Goal: Task Accomplishment & Management: Manage account settings

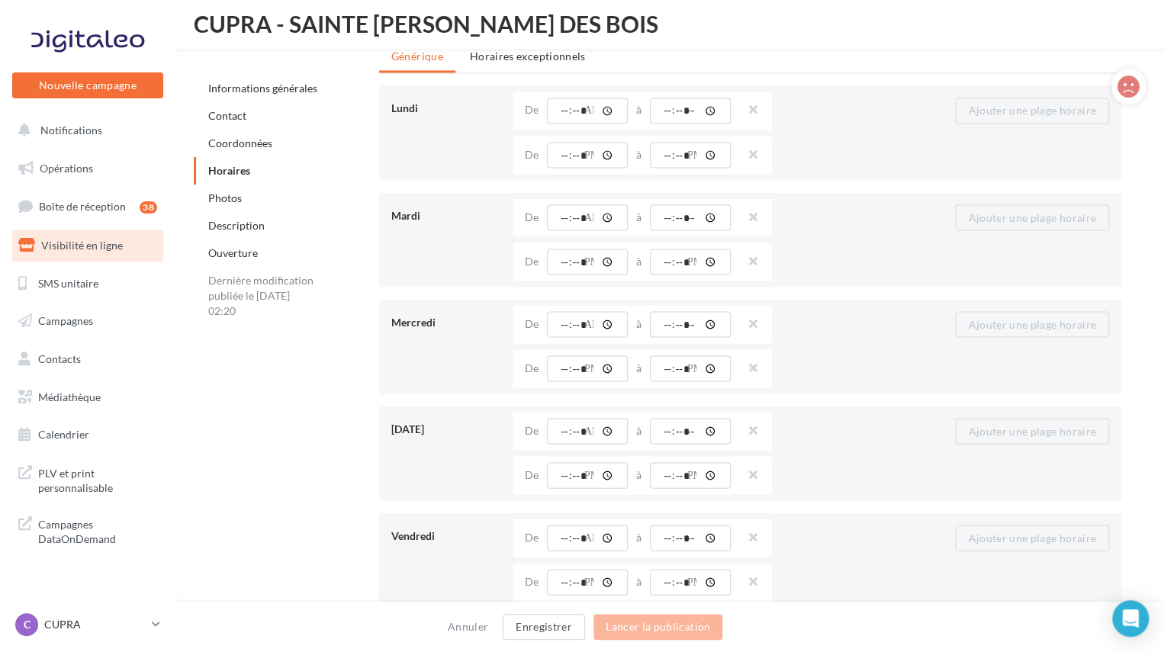
scroll to position [1790, 0]
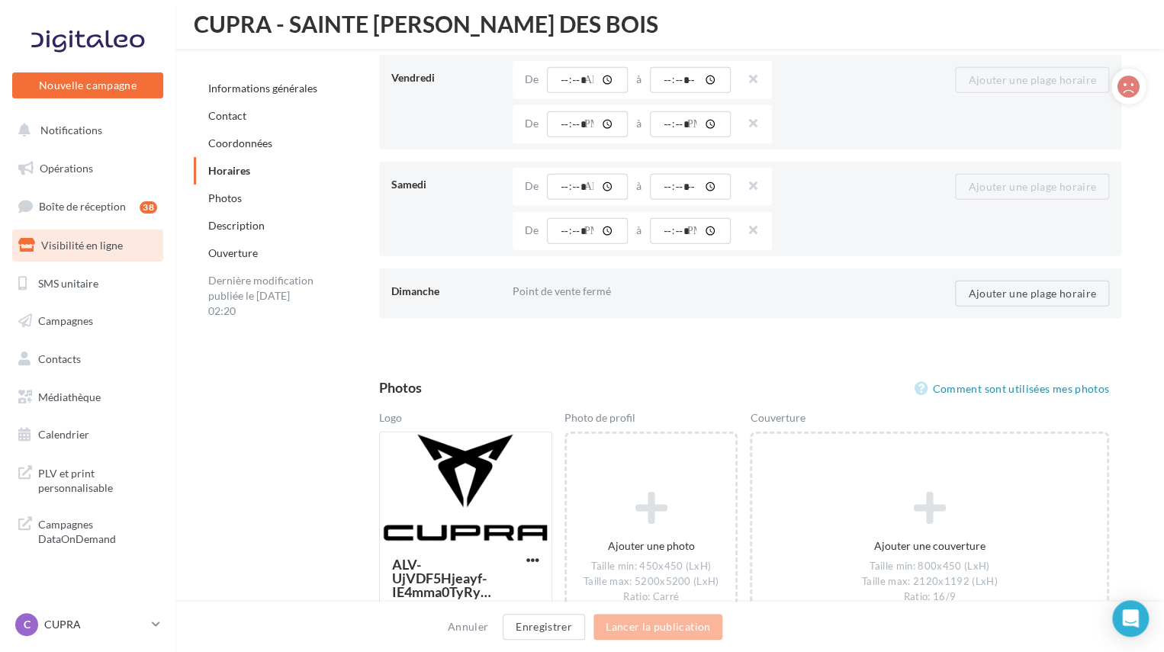
click at [474, 637] on div "Annuler Enregistrer Lancer la publication" at bounding box center [582, 627] width 1164 height 50
click at [469, 630] on button "Annuler" at bounding box center [468, 627] width 53 height 18
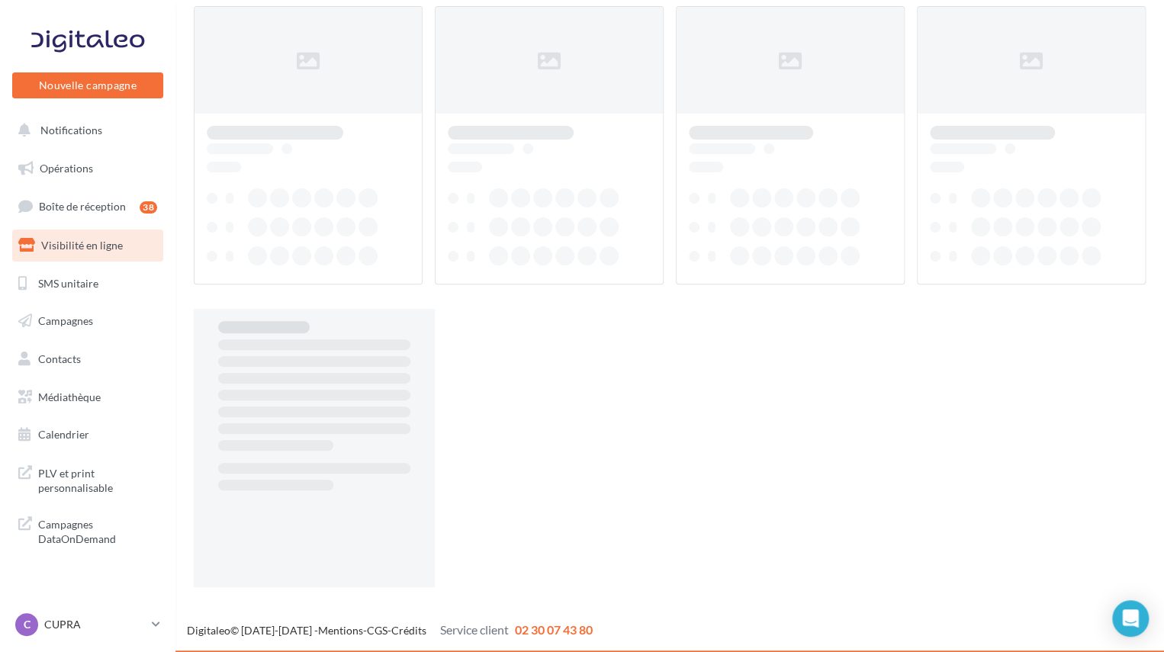
scroll to position [24, 0]
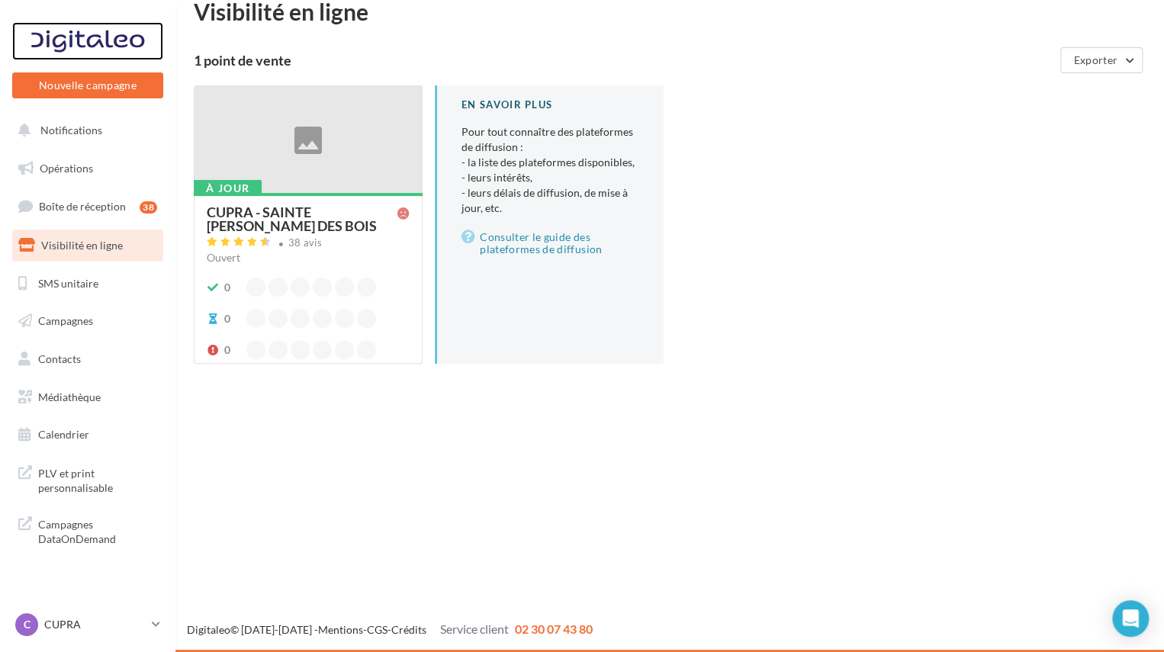
click at [82, 33] on div at bounding box center [88, 41] width 122 height 38
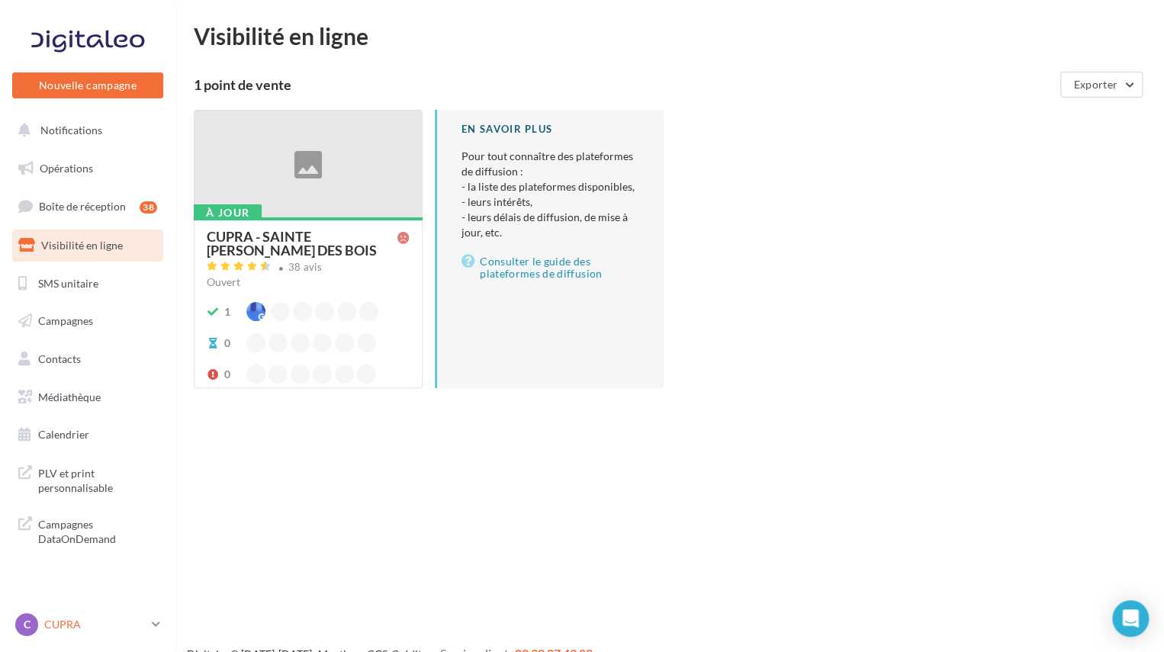
click at [159, 625] on icon at bounding box center [156, 624] width 8 height 13
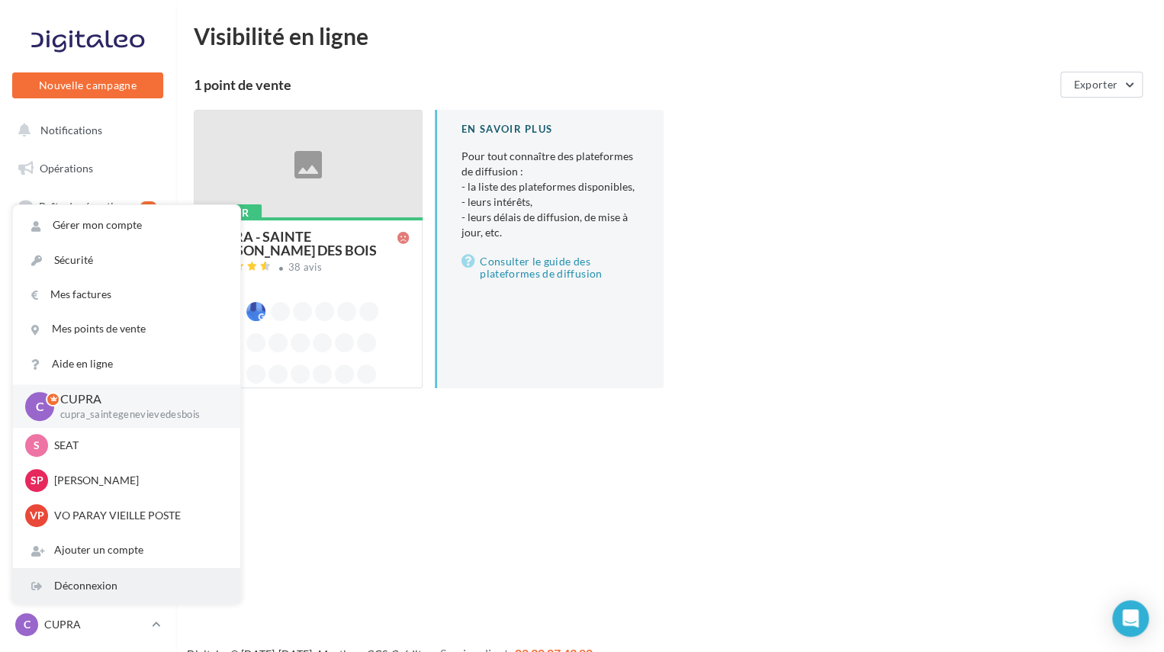
click at [114, 588] on div "Déconnexion" at bounding box center [126, 586] width 227 height 34
